Goal: Communication & Community: Answer question/provide support

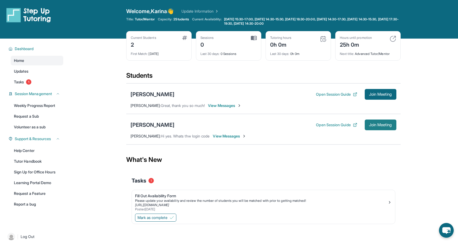
click at [371, 124] on span "Join Meeting" at bounding box center [380, 124] width 23 height 3
click at [46, 79] on link "Tasks 1" at bounding box center [37, 82] width 53 height 10
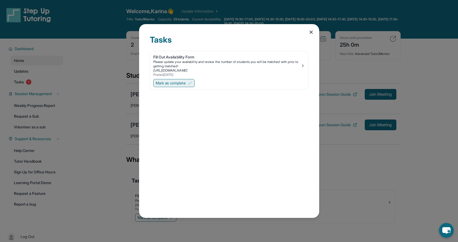
click at [173, 84] on span "Mark as complete" at bounding box center [171, 82] width 30 height 5
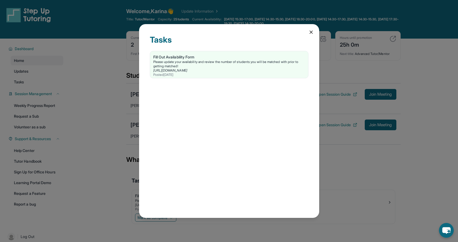
click at [90, 111] on div "Tasks Fill Out Availability Form Please update your availability and review the…" at bounding box center [229, 121] width 458 height 242
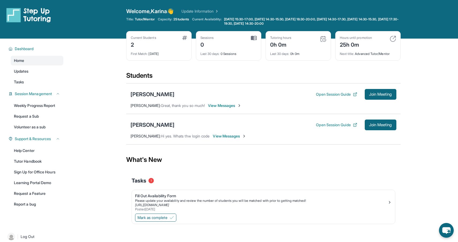
click at [230, 106] on span "View Messages" at bounding box center [225, 105] width 34 height 5
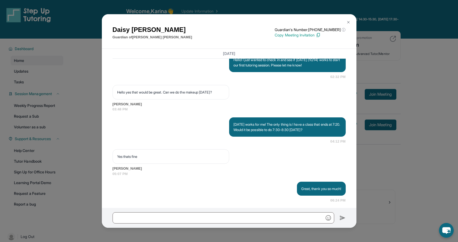
scroll to position [542, 0]
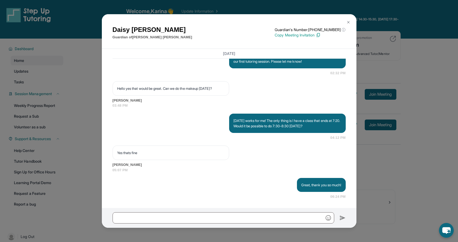
click at [385, 67] on div "Daisy Tapia Guardian of Maximilian Tapia Guardian's Number: +16283484657 ⓘ This…" at bounding box center [229, 121] width 458 height 242
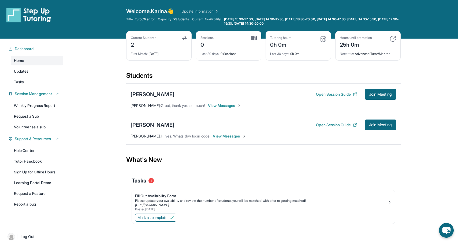
click at [226, 136] on span "View Messages" at bounding box center [230, 135] width 34 height 5
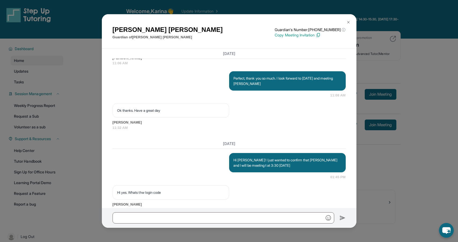
scroll to position [709, 0]
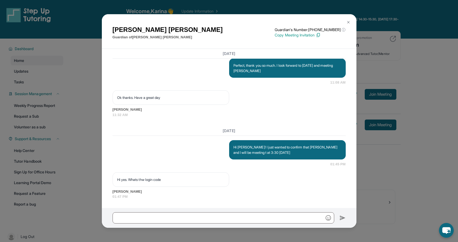
click at [388, 94] on div "Anabel Contreras Guardian of Brittany Hernandez Guardian's Number: +17623394435…" at bounding box center [229, 121] width 458 height 242
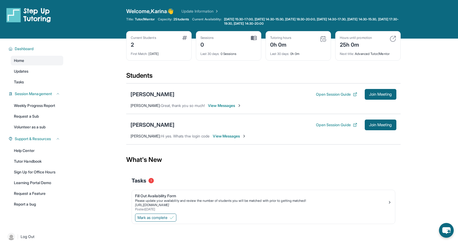
click at [225, 136] on span "View Messages" at bounding box center [230, 135] width 34 height 5
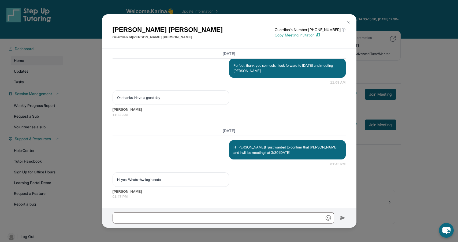
click at [353, 21] on button at bounding box center [348, 22] width 11 height 11
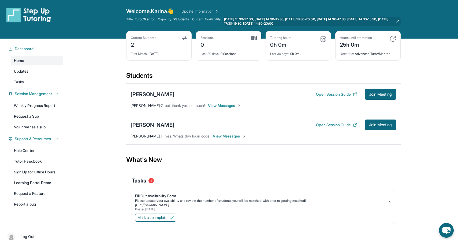
click at [349, 21] on span "[DATE] 15:30-17:00, [DATE] 14:30-15:30, [DATE] 18:30-20:00, [DATE] 14:30-17:30,…" at bounding box center [308, 21] width 169 height 9
click at [376, 123] on span "Join Meeting" at bounding box center [380, 124] width 23 height 3
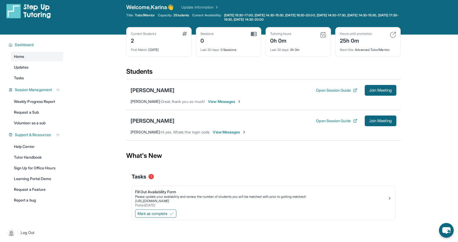
scroll to position [2, 0]
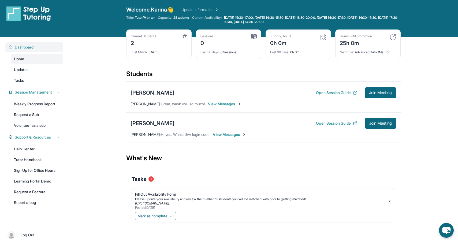
click at [27, 49] on span "Dashboard" at bounding box center [24, 46] width 19 height 5
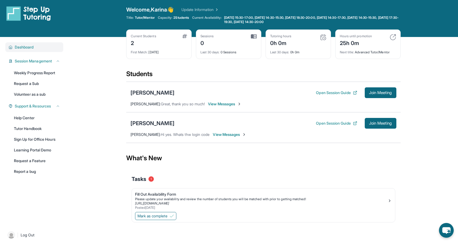
click at [38, 50] on div "Dashboard" at bounding box center [34, 47] width 58 height 10
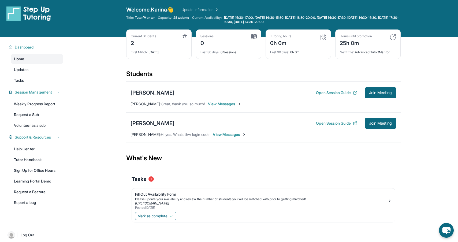
click at [48, 59] on link "Home" at bounding box center [37, 59] width 53 height 10
click at [44, 69] on link "Updates" at bounding box center [37, 70] width 53 height 10
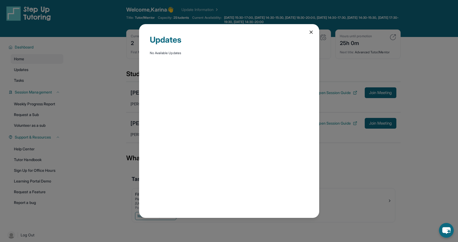
click at [69, 71] on div "Updates No Available Updates" at bounding box center [229, 121] width 458 height 242
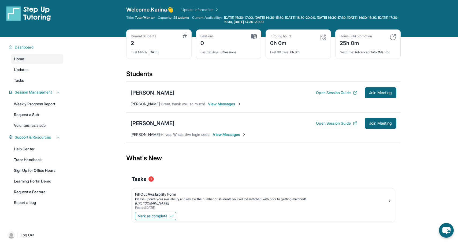
click at [42, 86] on div "Dashboard Home Updates Tasks Session Management Weekly Progress Report Request …" at bounding box center [34, 130] width 69 height 187
click at [41, 83] on link "Tasks" at bounding box center [37, 81] width 53 height 10
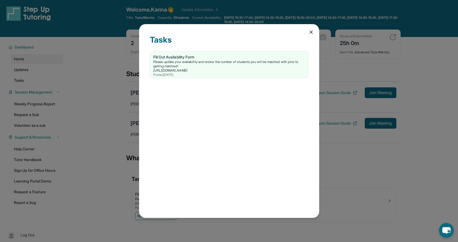
click at [104, 65] on div "Tasks Fill Out Availability Form Please update your availability and review the…" at bounding box center [229, 121] width 458 height 242
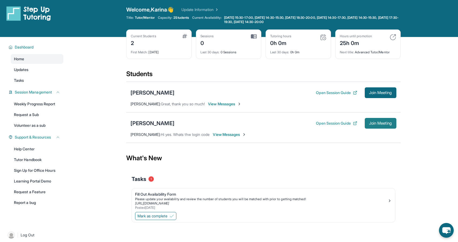
click at [379, 124] on span "Join Meeting" at bounding box center [380, 123] width 23 height 3
click at [331, 123] on button "Open Session Guide" at bounding box center [336, 123] width 41 height 5
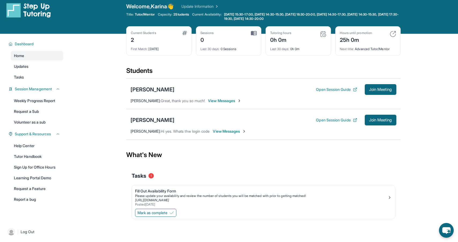
scroll to position [6, 0]
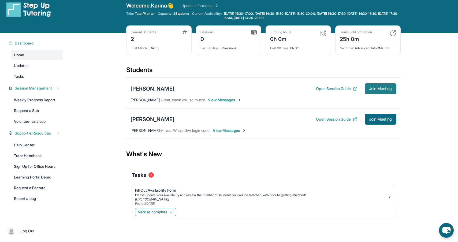
click at [385, 85] on button "Join Meeting" at bounding box center [381, 88] width 32 height 11
click at [344, 117] on button "Open Session Guide" at bounding box center [336, 119] width 41 height 5
click at [47, 150] on div "Help Center Tutor Handbook Sign Up for Office Hours Learning Portal Demo Reques…" at bounding box center [37, 171] width 53 height 63
click at [30, 146] on link "Help Center" at bounding box center [37, 145] width 53 height 10
click at [227, 130] on span "View Messages" at bounding box center [230, 130] width 34 height 5
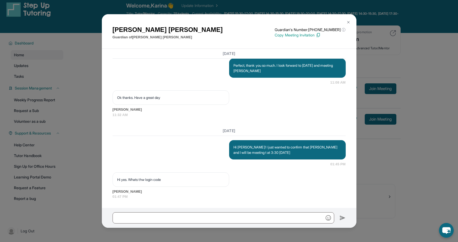
scroll to position [709, 0]
click at [349, 22] on img at bounding box center [348, 22] width 4 height 4
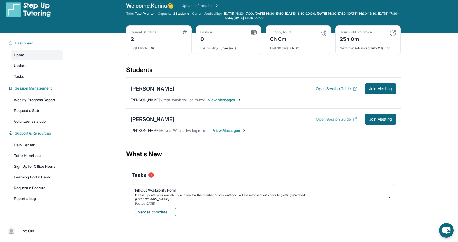
click at [343, 119] on button "Open Session Guide" at bounding box center [336, 119] width 41 height 5
click at [43, 138] on div "Dashboard Home Updates Tasks Session Management Weekly Progress Report Request …" at bounding box center [34, 126] width 69 height 187
click at [42, 143] on link "Help Center" at bounding box center [37, 145] width 53 height 10
click at [325, 118] on button "Open Session Guide" at bounding box center [336, 119] width 41 height 5
click at [369, 120] on span "Join Meeting" at bounding box center [380, 119] width 23 height 3
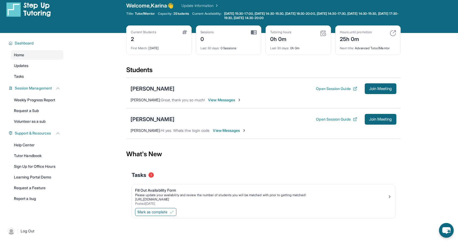
click at [166, 118] on div "[PERSON_NAME]" at bounding box center [153, 120] width 44 height 8
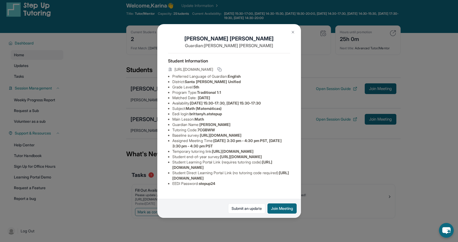
scroll to position [36, 0]
click at [209, 128] on span "7CGBWW" at bounding box center [206, 130] width 17 height 5
click at [212, 149] on span "https://www.thelessonspace.com/space/cda1c0ac-95c2-4037-ba6a-db74246c992b/" at bounding box center [233, 151] width 42 height 5
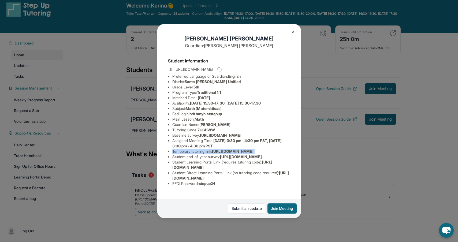
click at [212, 149] on span "https://www.thelessonspace.com/space/cda1c0ac-95c2-4037-ba6a-db74246c992b/" at bounding box center [233, 151] width 42 height 5
click at [212, 154] on li "Student end-of-year survey : https://airtable.com/apprlfn8WjpjBUn2G/shrlTUKpjWE…" at bounding box center [231, 156] width 118 height 5
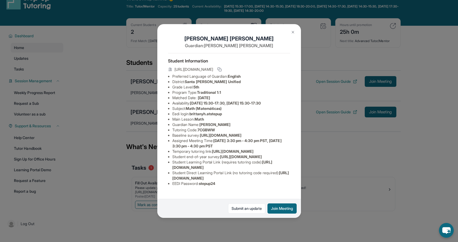
scroll to position [17, 0]
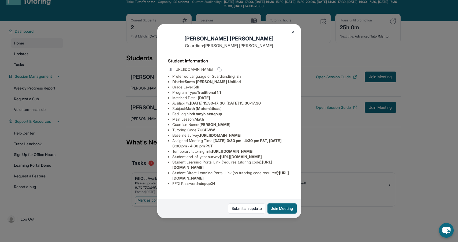
click at [297, 144] on div "Brittany Hernandez Guardian: Anabel Contreras Student Information https://stude…" at bounding box center [229, 120] width 144 height 193
click at [291, 32] on img at bounding box center [293, 32] width 4 height 4
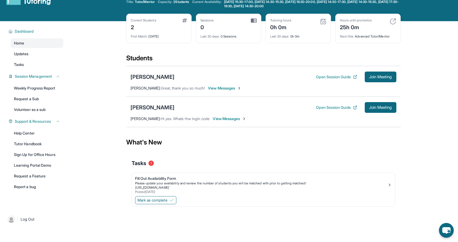
scroll to position [0, 0]
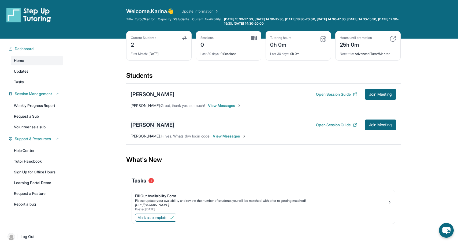
click at [169, 124] on div "[PERSON_NAME]" at bounding box center [153, 125] width 44 height 8
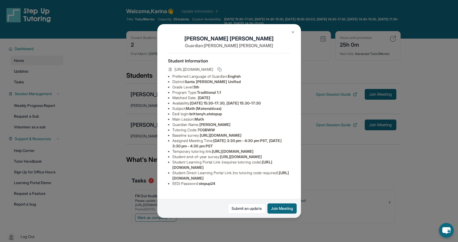
scroll to position [12, 0]
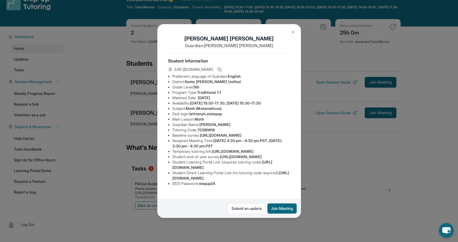
click at [338, 107] on div "Brittany Hernandez Guardian: Anabel Contreras Student Information https://stude…" at bounding box center [229, 121] width 458 height 242
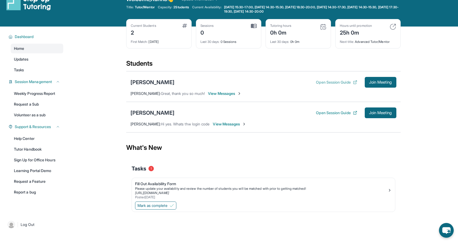
click at [339, 82] on button "Open Session Guide" at bounding box center [336, 82] width 41 height 5
click at [168, 111] on div "[PERSON_NAME]" at bounding box center [153, 113] width 44 height 8
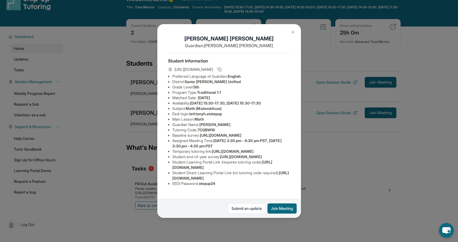
click at [340, 96] on div "Brittany Hernandez Guardian: Anabel Contreras Student Information https://stude…" at bounding box center [229, 121] width 458 height 242
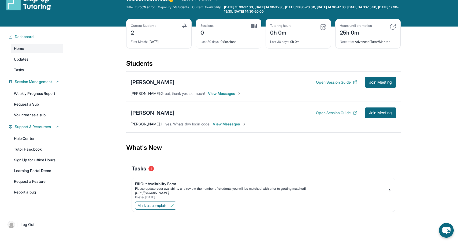
click at [332, 115] on button "Open Session Guide" at bounding box center [336, 112] width 41 height 5
click at [381, 81] on span "Join Meeting" at bounding box center [380, 82] width 23 height 3
click at [236, 124] on span "View Messages" at bounding box center [230, 123] width 34 height 5
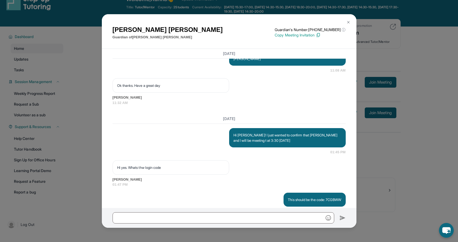
scroll to position [736, 0]
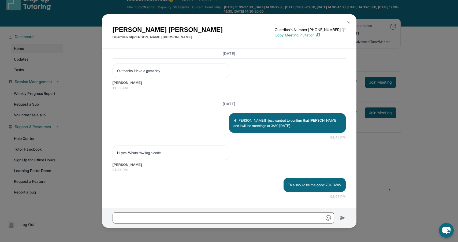
click at [399, 148] on div "Anabel Contreras Guardian of Brittany Hernandez Guardian's Number: +17623394435…" at bounding box center [229, 121] width 458 height 242
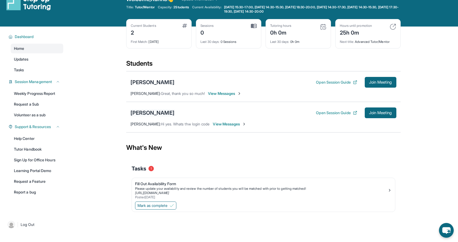
click at [166, 113] on div "[PERSON_NAME]" at bounding box center [153, 113] width 44 height 8
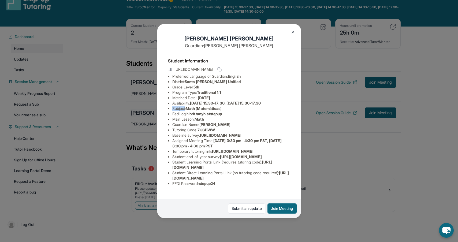
click at [166, 113] on div "Brittany Hernandez Guardian: Anabel Contreras Student Information https://stude…" at bounding box center [229, 120] width 144 height 193
click at [182, 117] on li "Eedi login : brittanyh.atstepup" at bounding box center [231, 113] width 118 height 5
click at [201, 154] on li "Temporary tutoring link : https://www.thelessonspace.com/space/cda1c0ac-95c2-40…" at bounding box center [231, 151] width 118 height 5
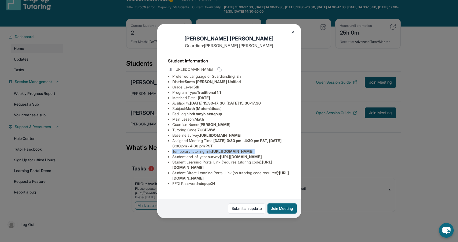
click at [201, 154] on li "Temporary tutoring link : https://www.thelessonspace.com/space/cda1c0ac-95c2-40…" at bounding box center [231, 151] width 118 height 5
click at [212, 154] on span "https://www.thelessonspace.com/space/cda1c0ac-95c2-4037-ba6a-db74246c992b/" at bounding box center [233, 151] width 42 height 5
click at [295, 31] on button at bounding box center [293, 32] width 11 height 11
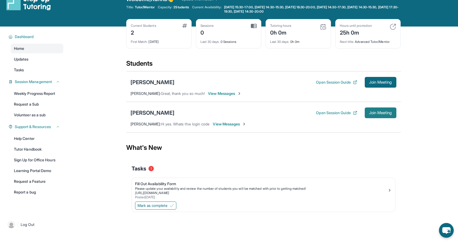
click at [379, 113] on span "Join Meeting" at bounding box center [380, 112] width 23 height 3
click at [323, 111] on button "Open Session Guide" at bounding box center [336, 112] width 41 height 5
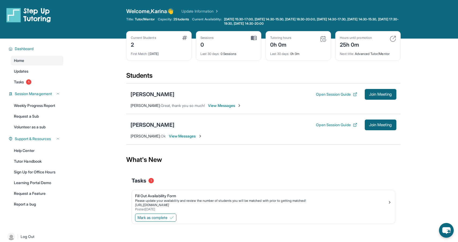
click at [163, 124] on div "[PERSON_NAME]" at bounding box center [153, 125] width 44 height 8
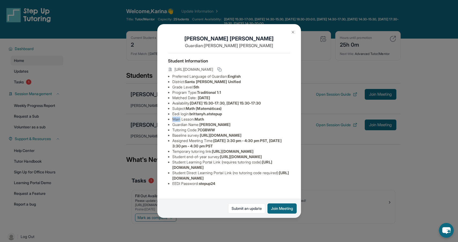
click at [163, 124] on div "Brittany Hernandez Guardian: Anabel Contreras Student Information https://stude…" at bounding box center [229, 120] width 144 height 193
click at [315, 133] on div "Brittany Hernandez Guardian: Anabel Contreras Student Information https://stude…" at bounding box center [229, 121] width 458 height 242
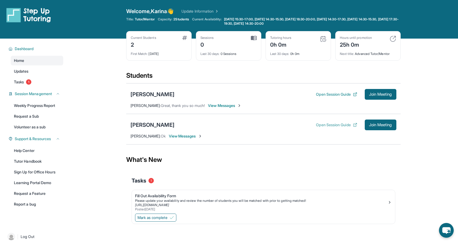
click at [339, 123] on button "Open Session Guide" at bounding box center [336, 124] width 41 height 5
click at [340, 123] on button "Open Session Guide" at bounding box center [336, 124] width 41 height 5
